Goal: Information Seeking & Learning: Learn about a topic

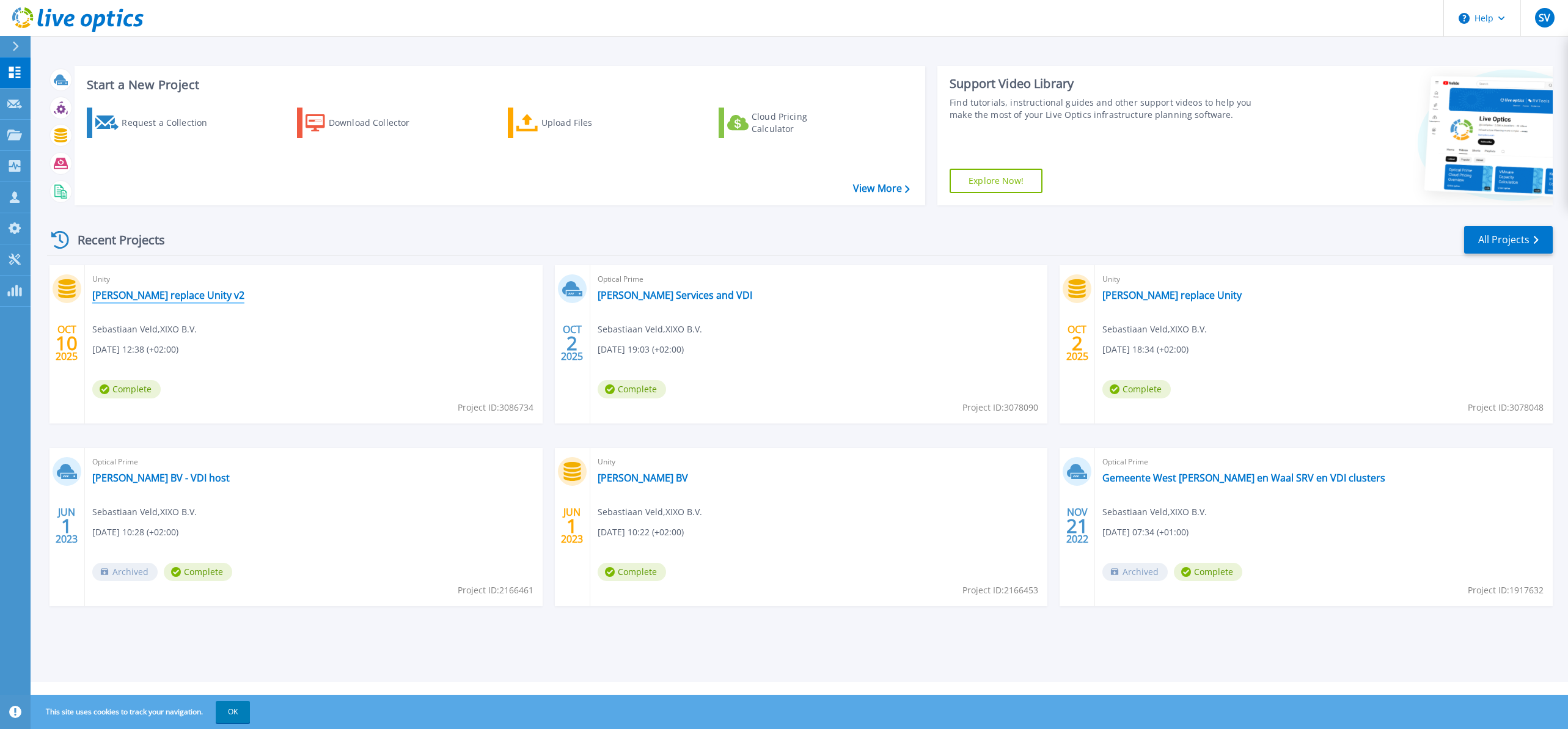
click at [206, 297] on link "[PERSON_NAME] replace Unity v2" at bounding box center [168, 295] width 152 height 13
click at [696, 297] on link "[PERSON_NAME] Services and VDI" at bounding box center [675, 295] width 155 height 13
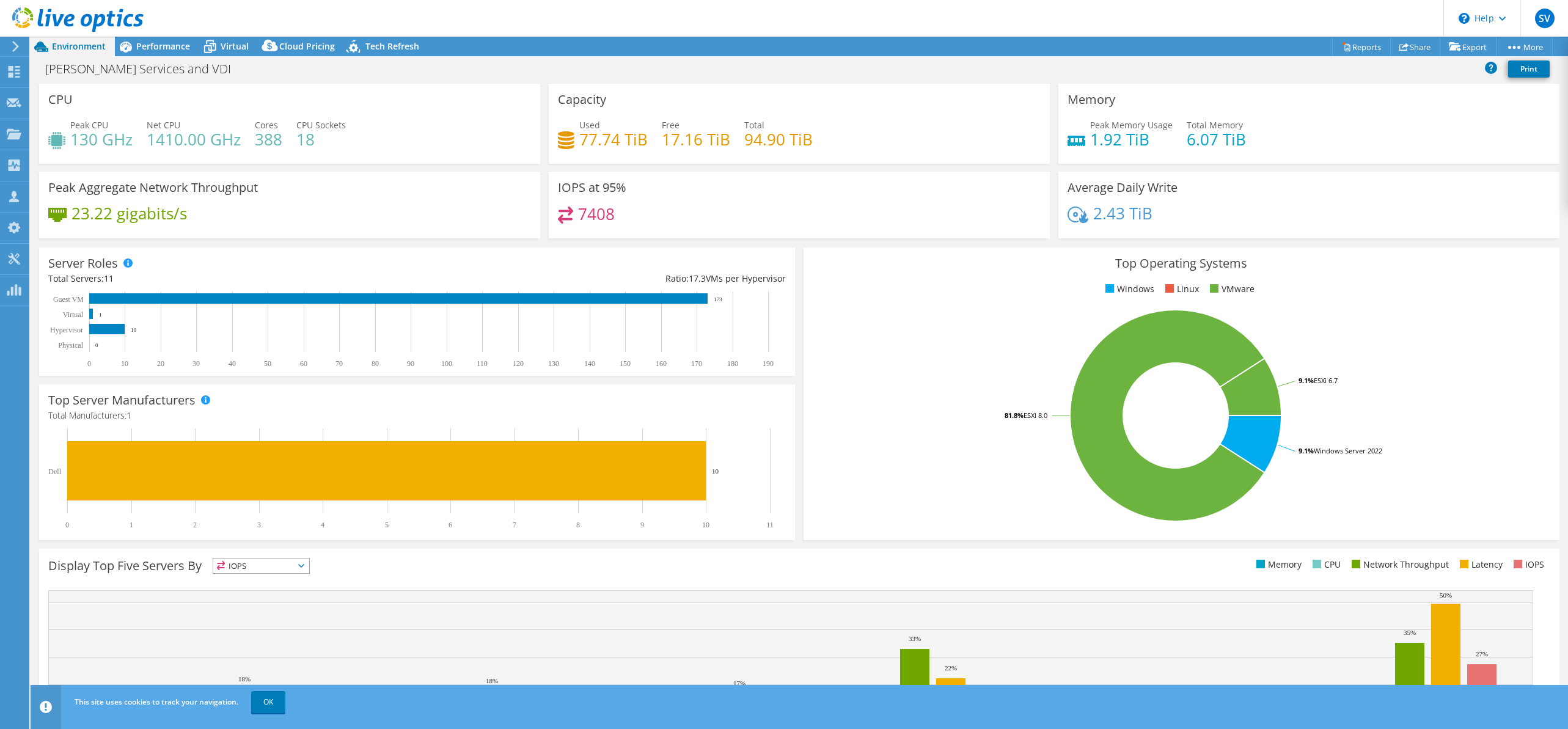
select select "USD"
click at [566, 141] on icon at bounding box center [567, 140] width 17 height 18
click at [178, 49] on span "Performance" at bounding box center [163, 46] width 54 height 12
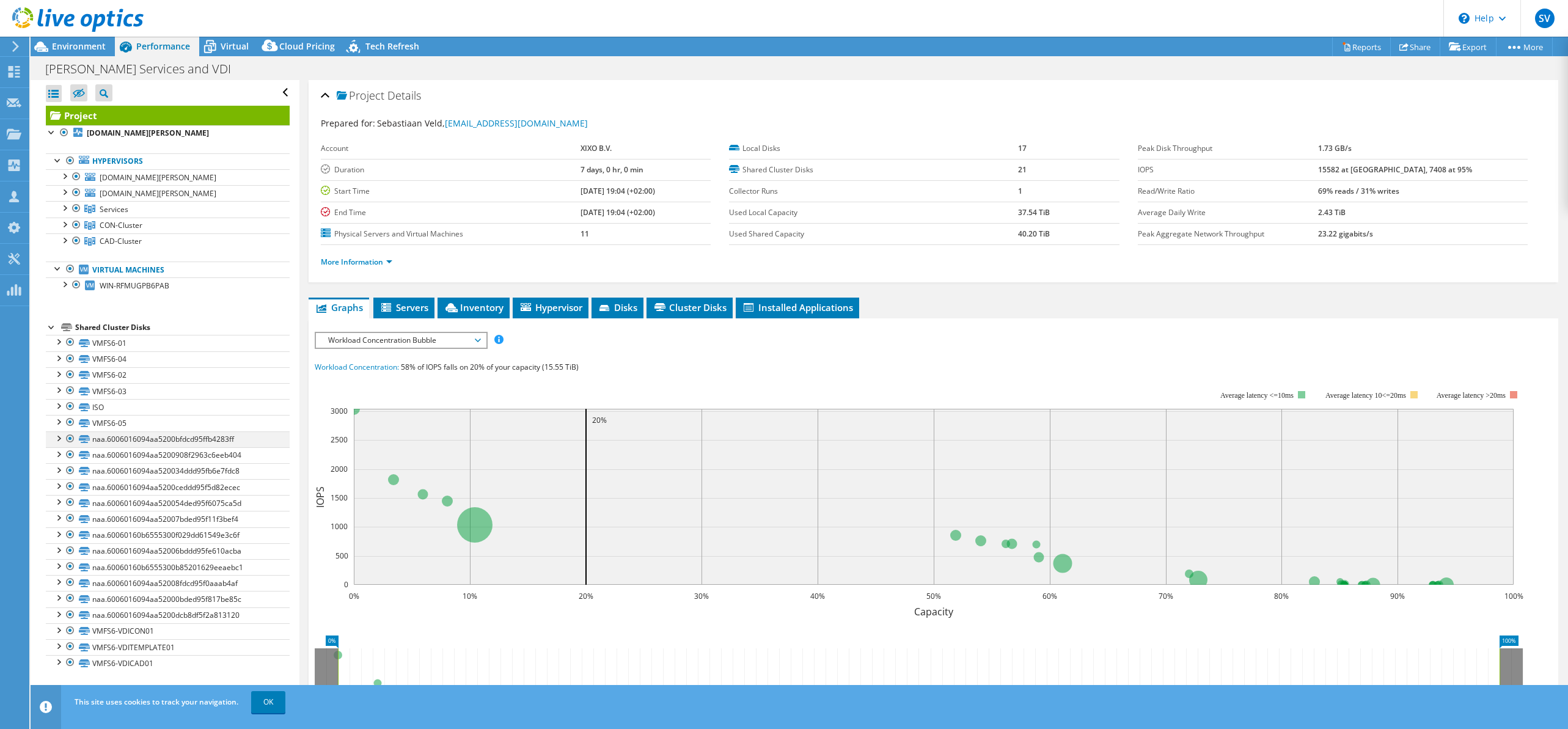
click at [56, 441] on div at bounding box center [58, 437] width 13 height 13
click at [56, 440] on div at bounding box center [58, 437] width 13 height 13
click at [623, 311] on span "Disks" at bounding box center [617, 307] width 40 height 13
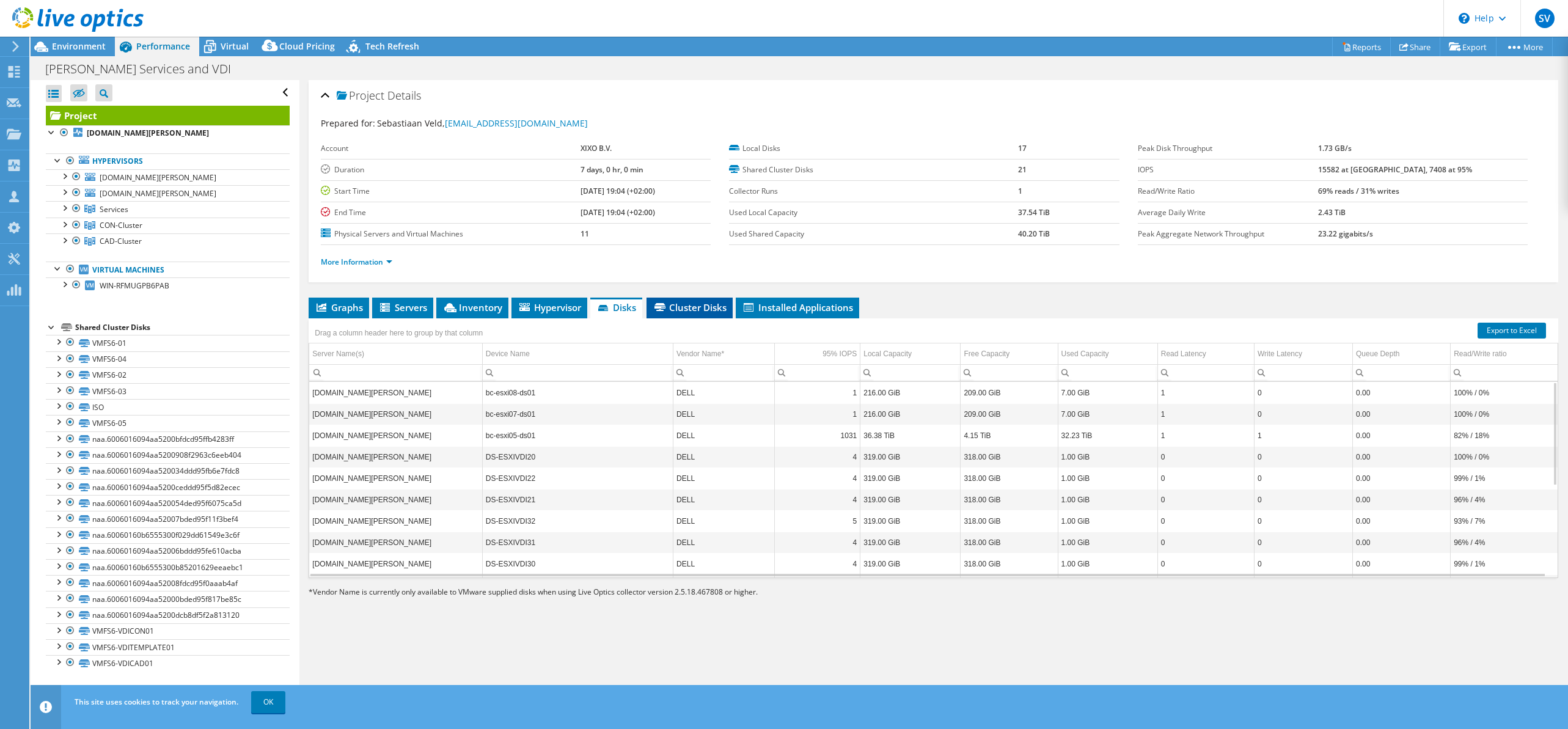
click at [701, 301] on span "Cluster Disks" at bounding box center [690, 307] width 74 height 13
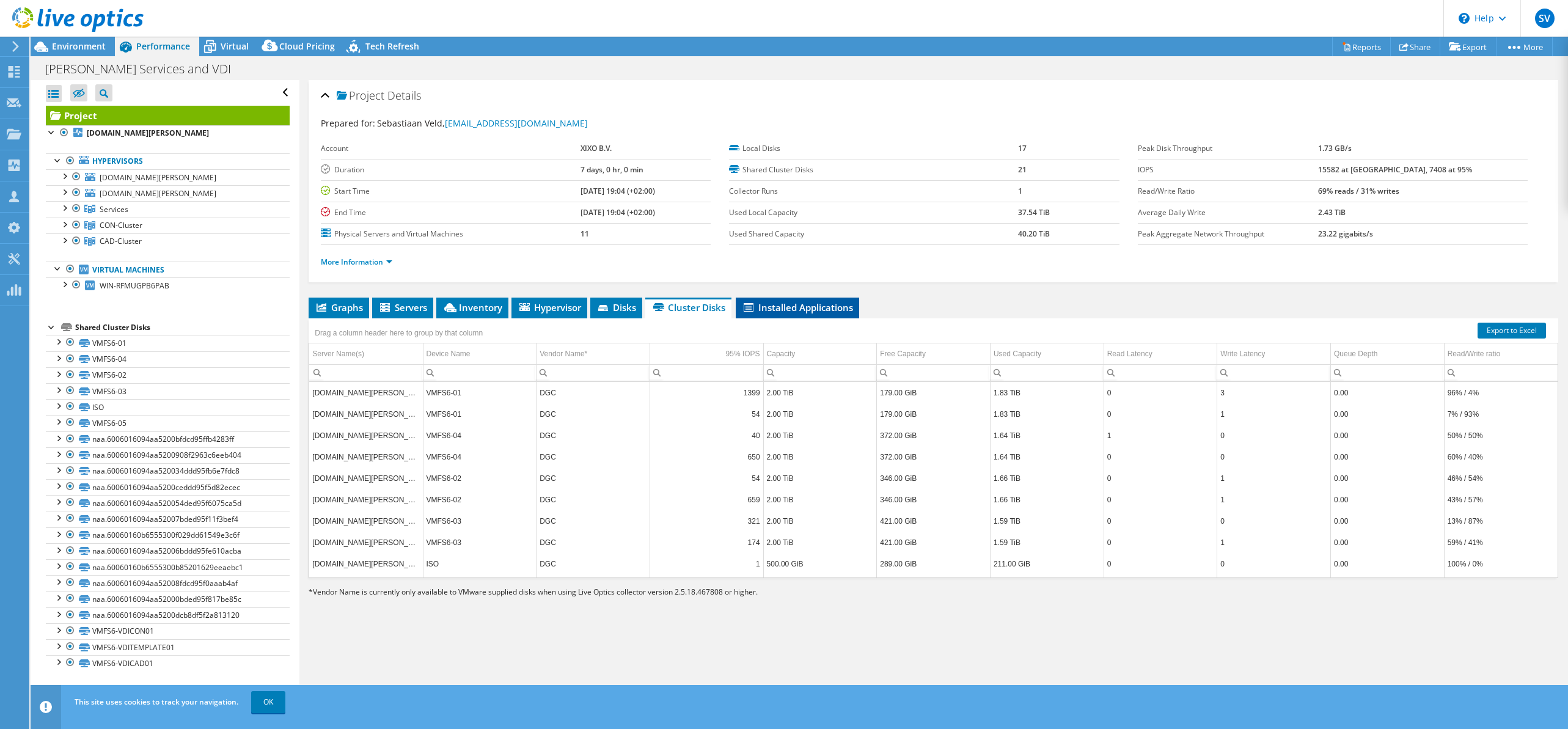
click at [823, 305] on span "Installed Applications" at bounding box center [797, 307] width 111 height 13
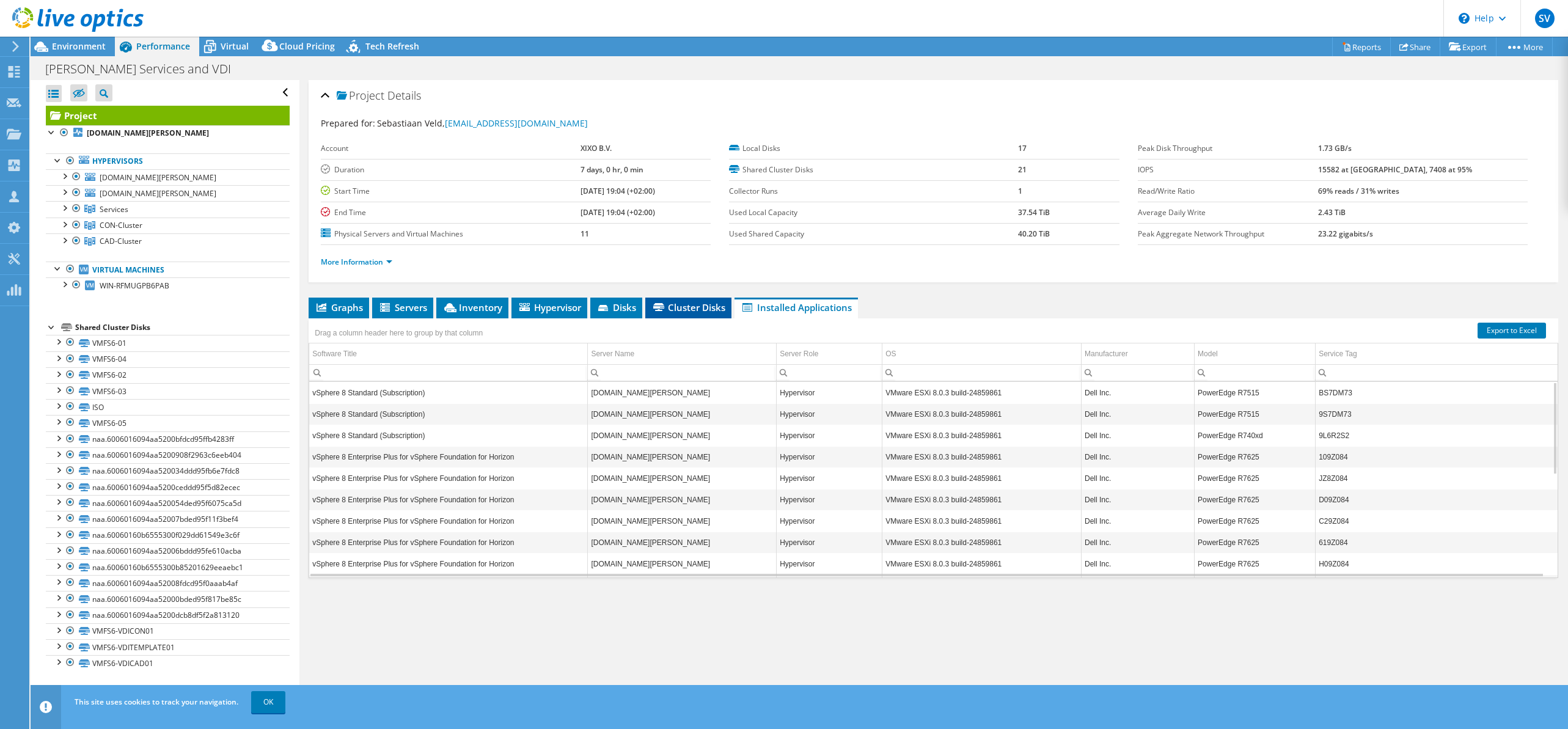
click at [701, 311] on span "Cluster Disks" at bounding box center [689, 307] width 74 height 13
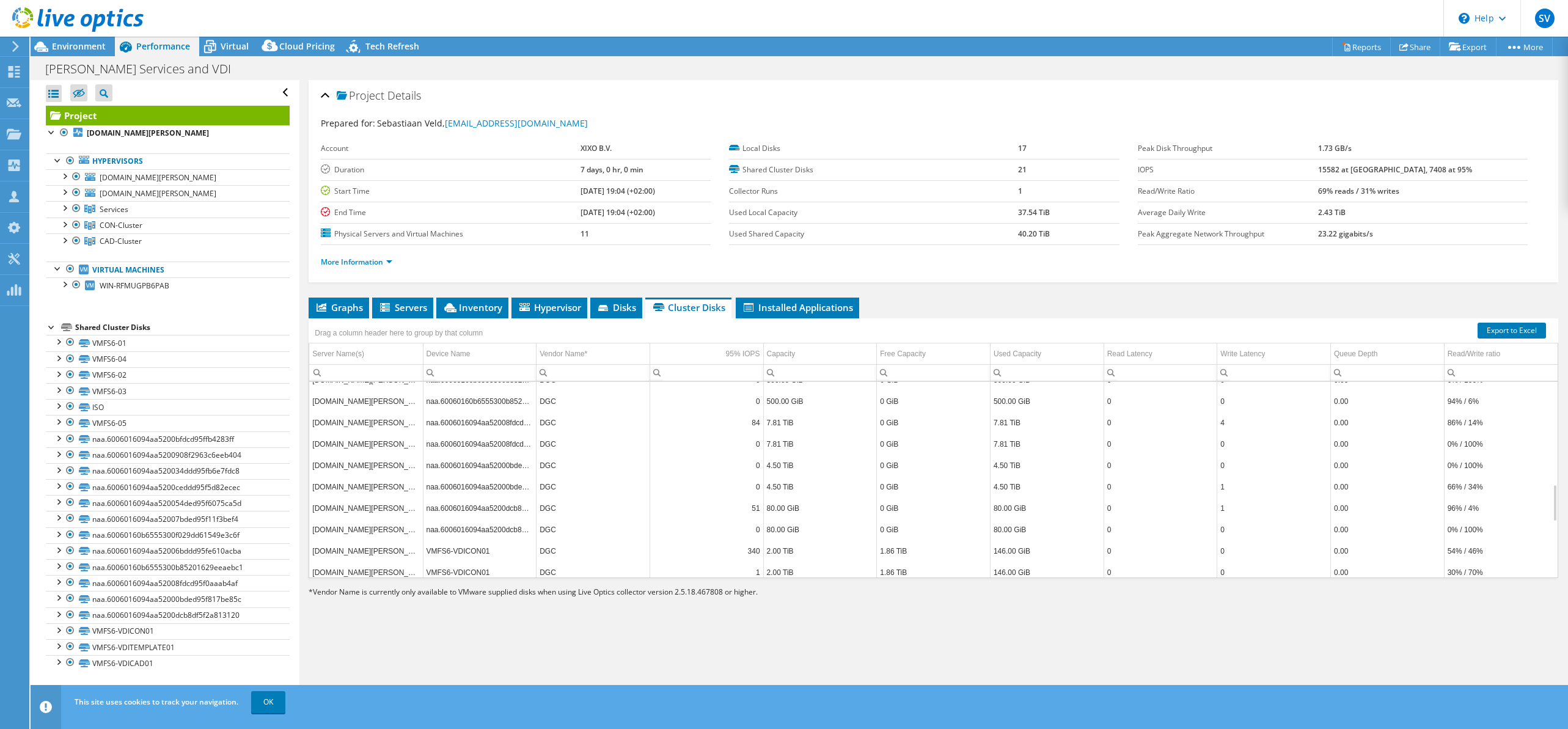
scroll to position [538, 0]
click at [974, 666] on div "Project Details Prepared for: [PERSON_NAME], [EMAIL_ADDRESS][DOMAIN_NAME] Accou…" at bounding box center [934, 392] width 1268 height 625
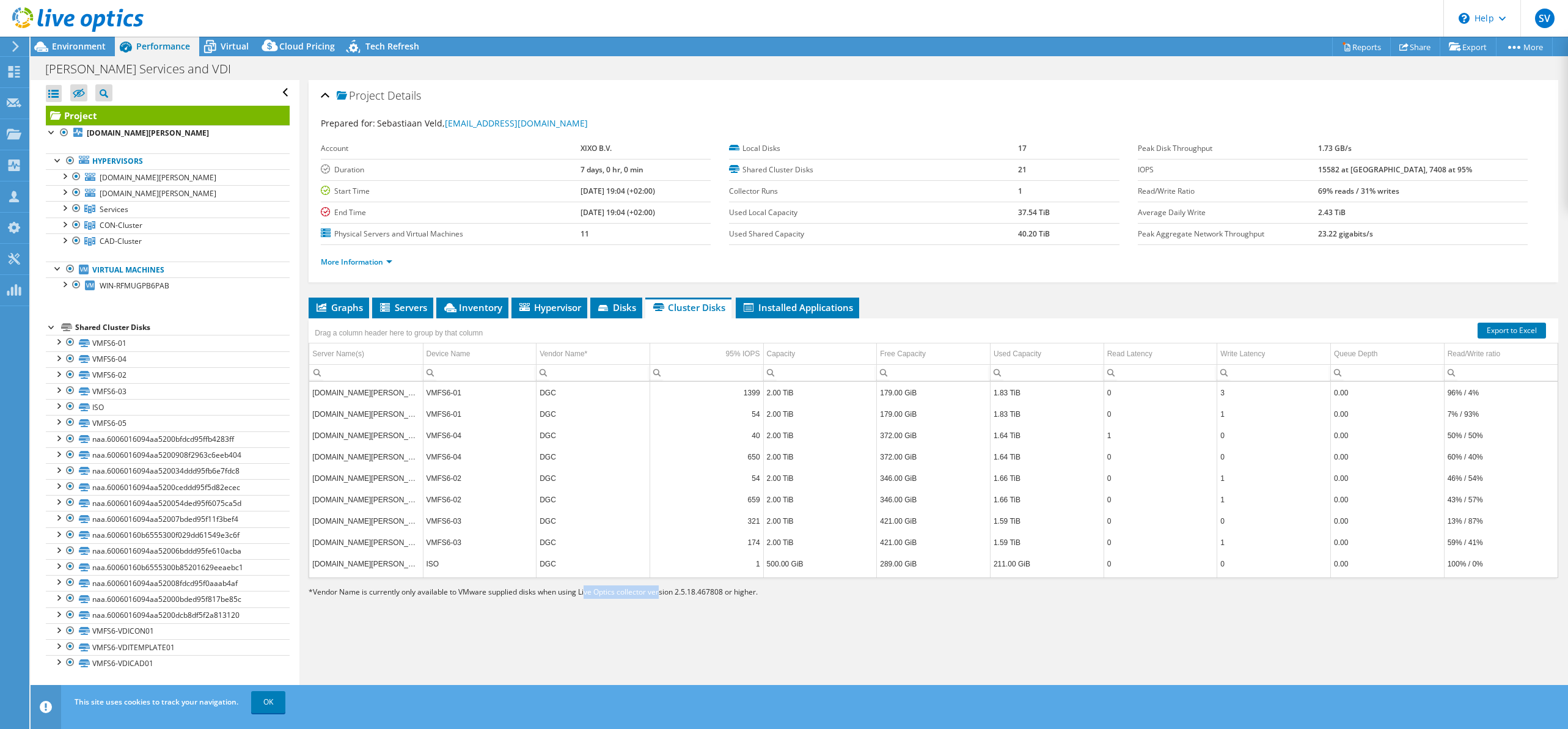
drag, startPoint x: 661, startPoint y: 588, endPoint x: 587, endPoint y: 590, distance: 74.0
click at [587, 590] on span "Vendor Name is currently only available to VMware supplied disks when using Liv…" at bounding box center [536, 592] width 445 height 10
click at [725, 596] on span "Vendor Name is currently only available to VMware supplied disks when using Liv…" at bounding box center [536, 592] width 445 height 10
drag, startPoint x: 728, startPoint y: 593, endPoint x: 464, endPoint y: 590, distance: 264.0
click at [464, 590] on span "Vendor Name is currently only available to VMware supplied disks when using Liv…" at bounding box center [536, 592] width 445 height 10
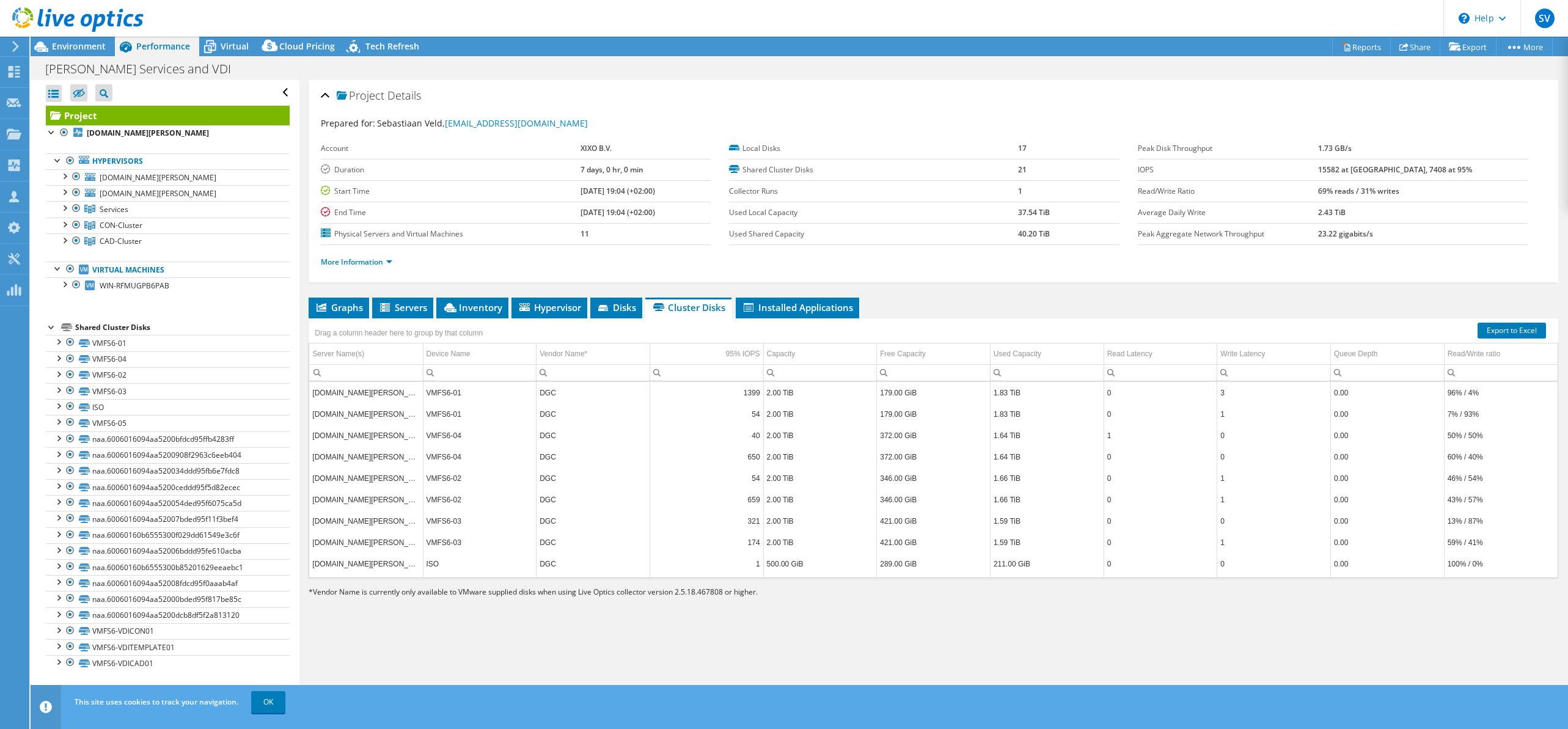
click at [765, 592] on p "* Vendor Name is currently only available to VMware supplied disks when using L…" at bounding box center [598, 592] width 580 height 13
drag, startPoint x: 774, startPoint y: 595, endPoint x: 300, endPoint y: 587, distance: 474.1
click at [300, 587] on div "Project Details Prepared for: [PERSON_NAME], [EMAIL_ADDRESS][DOMAIN_NAME] Accou…" at bounding box center [934, 392] width 1268 height 625
click at [852, 658] on div "Project Details Prepared for: [PERSON_NAME], [EMAIL_ADDRESS][DOMAIN_NAME] Accou…" at bounding box center [934, 392] width 1268 height 625
